Goal: Task Accomplishment & Management: Manage account settings

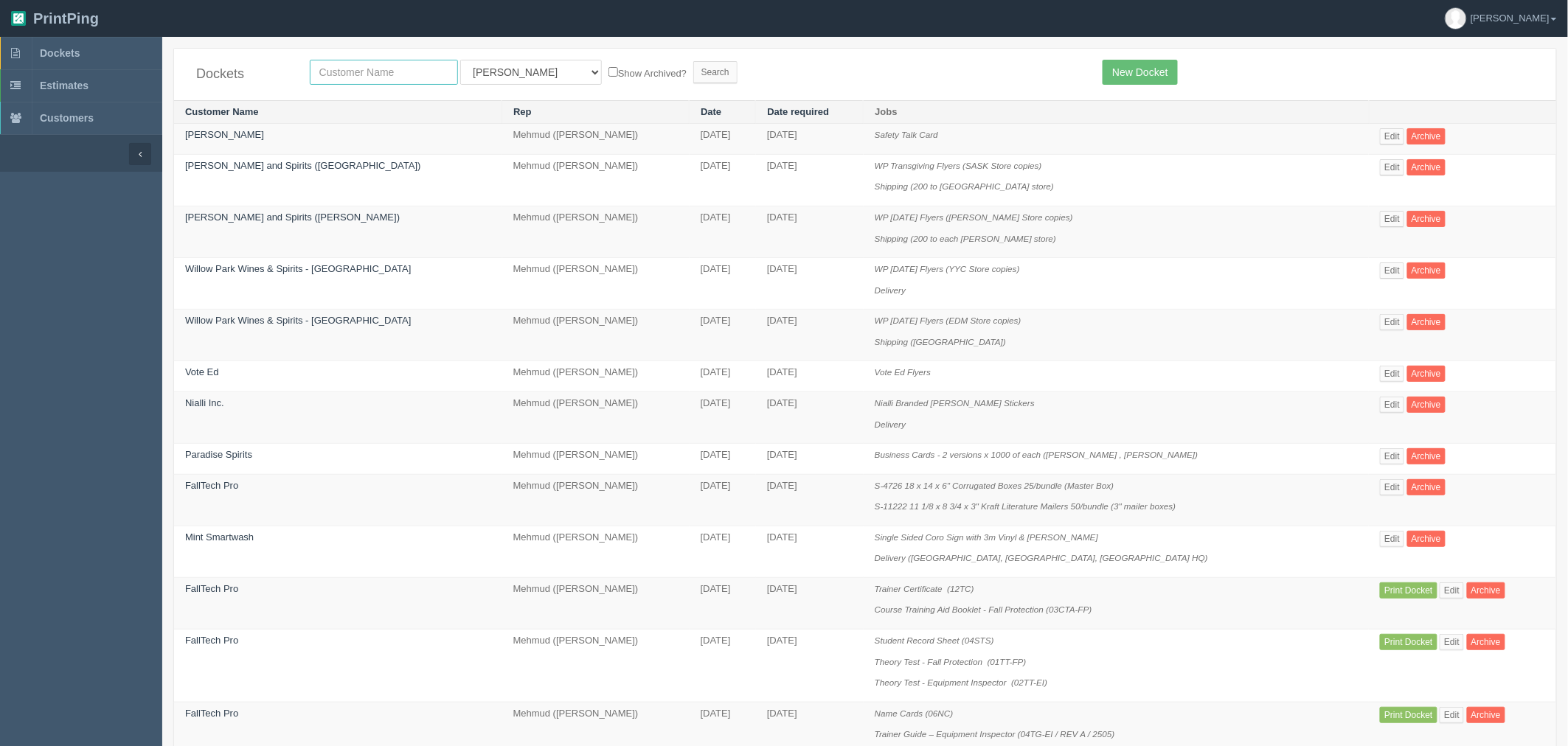
click at [372, 70] on input "text" at bounding box center [384, 72] width 148 height 25
type input "willow"
click at [693, 62] on input "Search" at bounding box center [715, 72] width 44 height 22
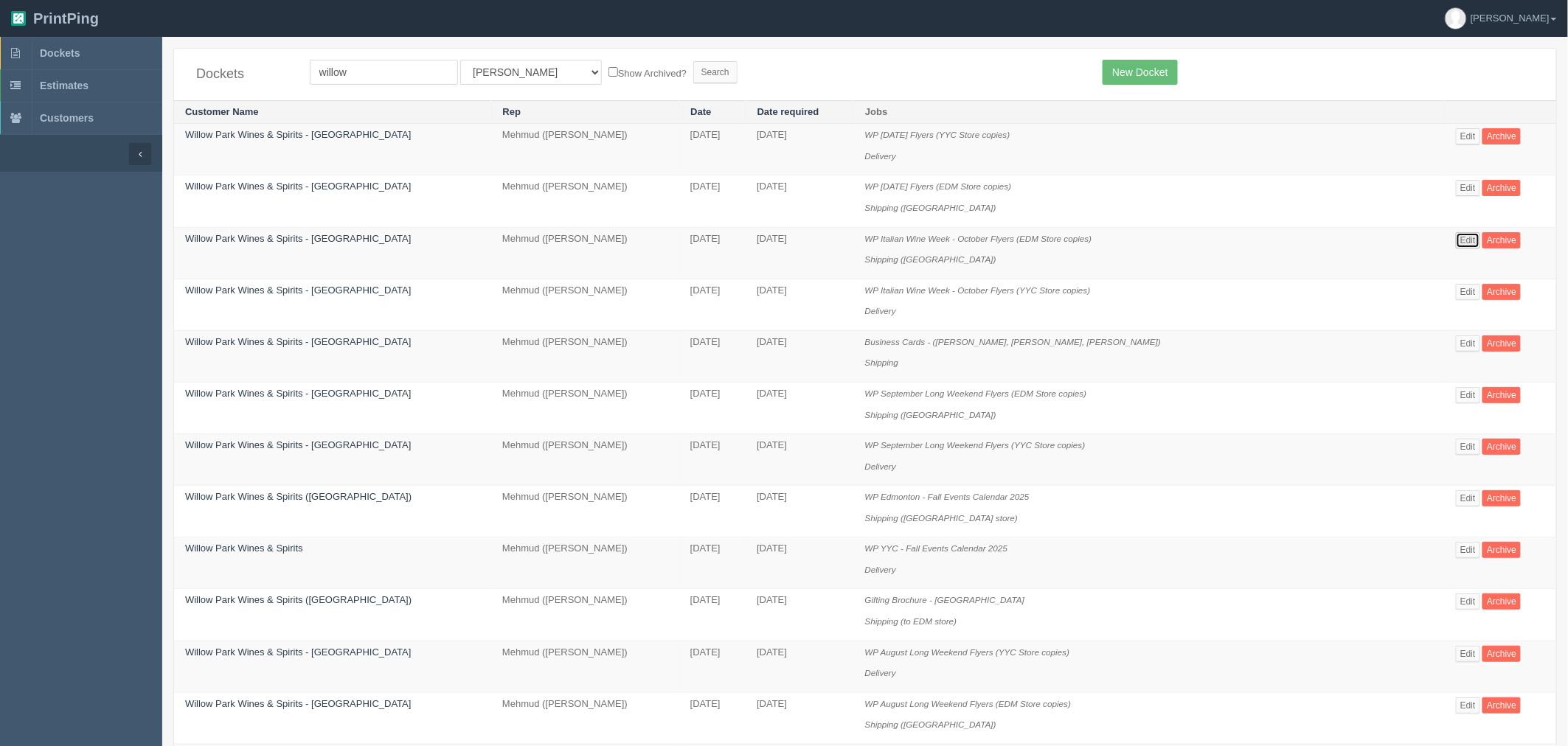
click at [1470, 241] on link "Edit" at bounding box center [1468, 240] width 25 height 16
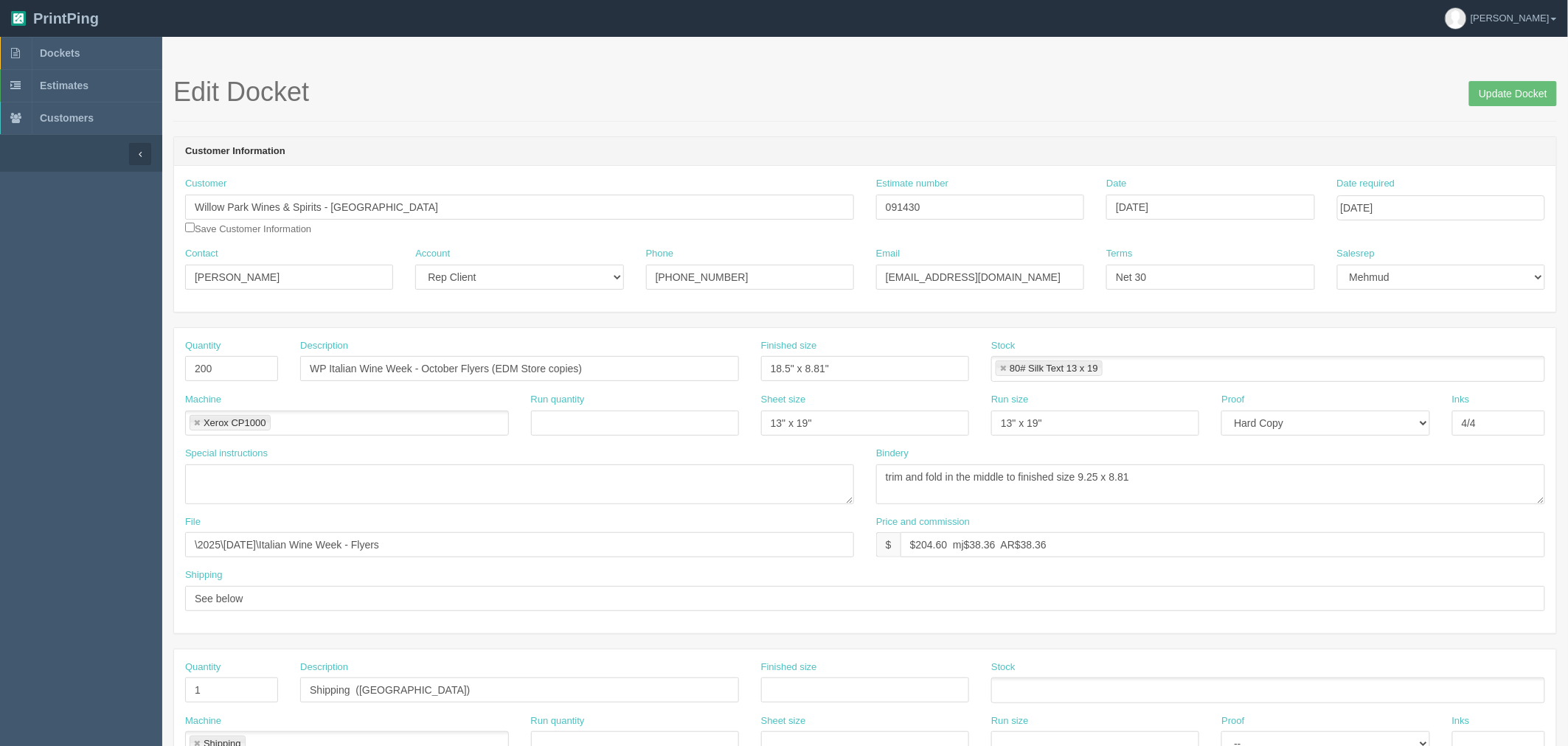
scroll to position [594, 0]
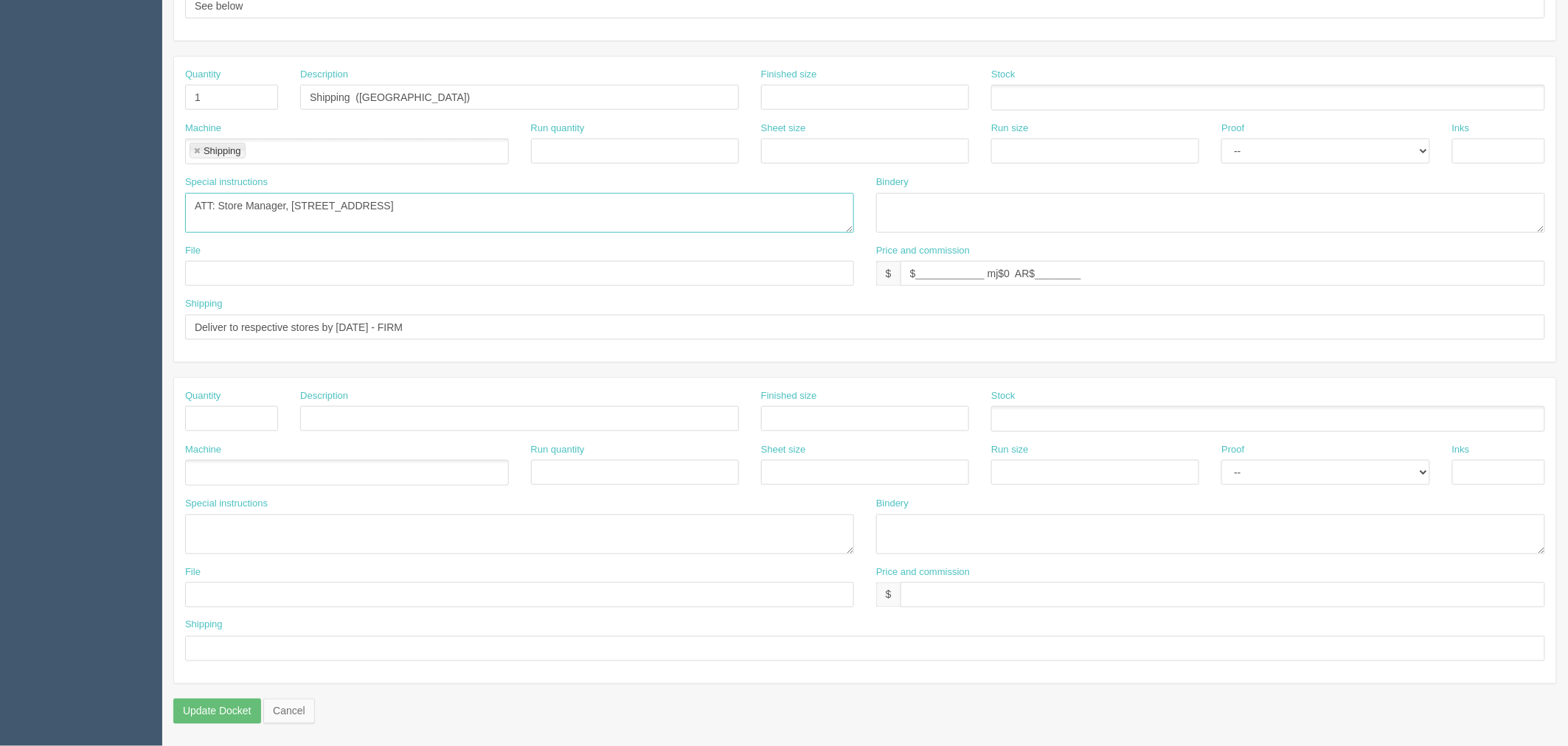
drag, startPoint x: 490, startPoint y: 199, endPoint x: 444, endPoint y: 199, distance: 46.0
click at [444, 199] on textarea "ATT: Store Manager, [STREET_ADDRESS]" at bounding box center [519, 213] width 668 height 40
